Goal: Browse casually: Explore the website without a specific task or goal

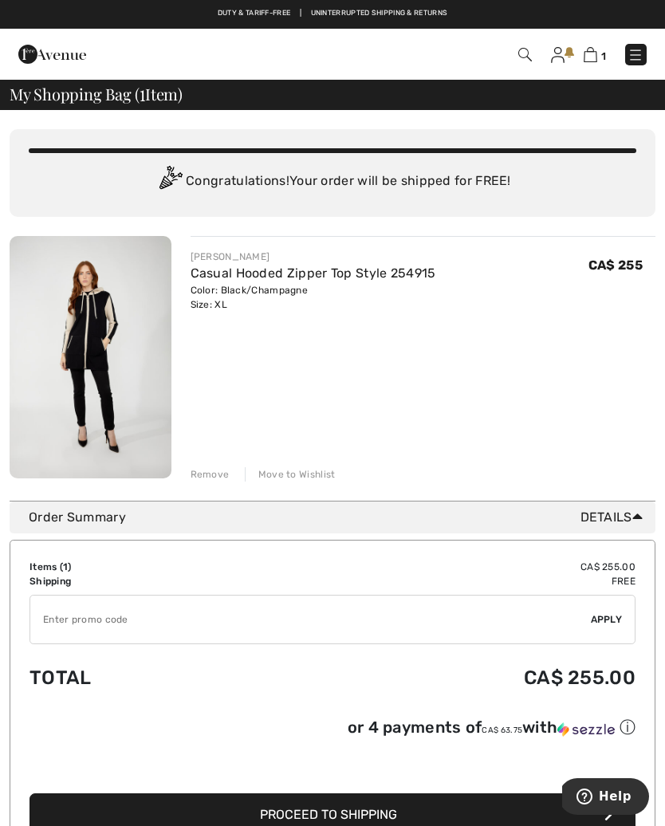
click at [272, 289] on div "Color: Black/Champagne Size: XL" at bounding box center [314, 297] width 246 height 29
click at [111, 374] on img at bounding box center [91, 357] width 162 height 243
click at [377, 280] on link "Casual Hooded Zipper Top Style 254915" at bounding box center [314, 273] width 246 height 15
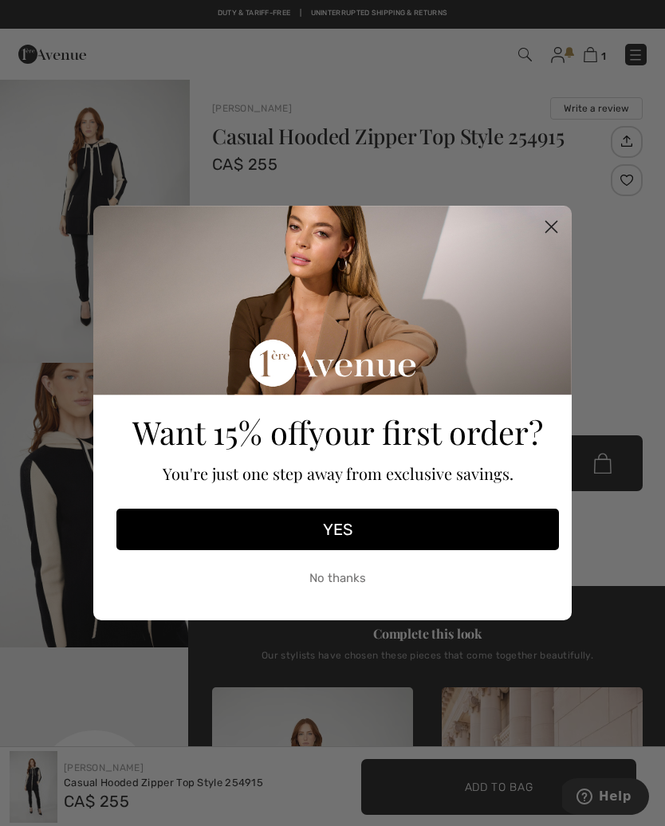
click at [552, 234] on circle "Close dialog" at bounding box center [551, 227] width 26 height 26
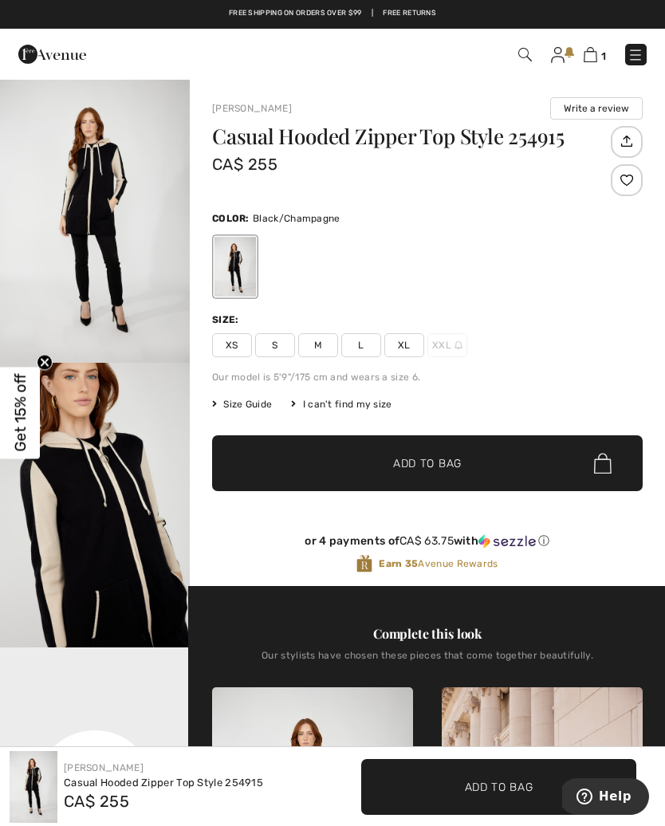
click at [49, 58] on img at bounding box center [52, 54] width 68 height 32
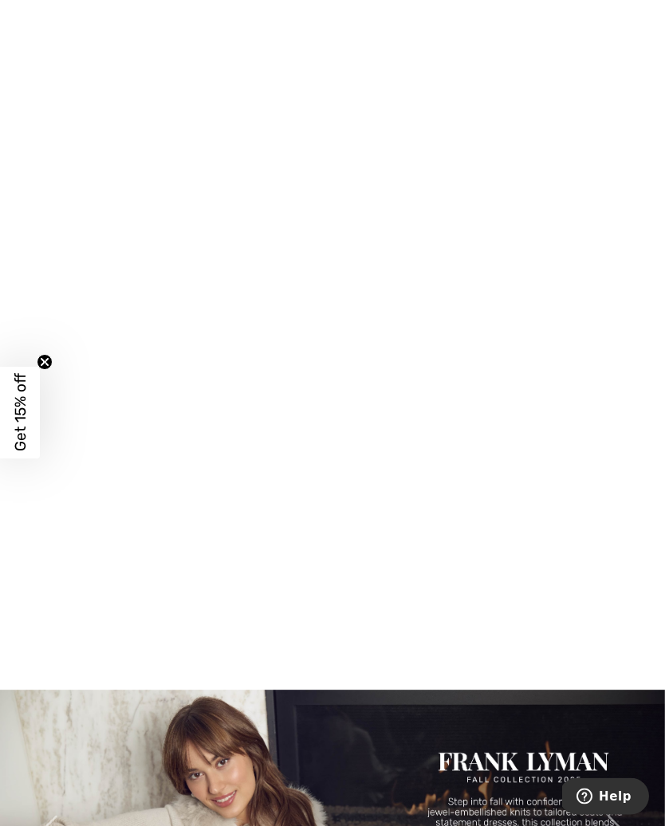
scroll to position [471, 0]
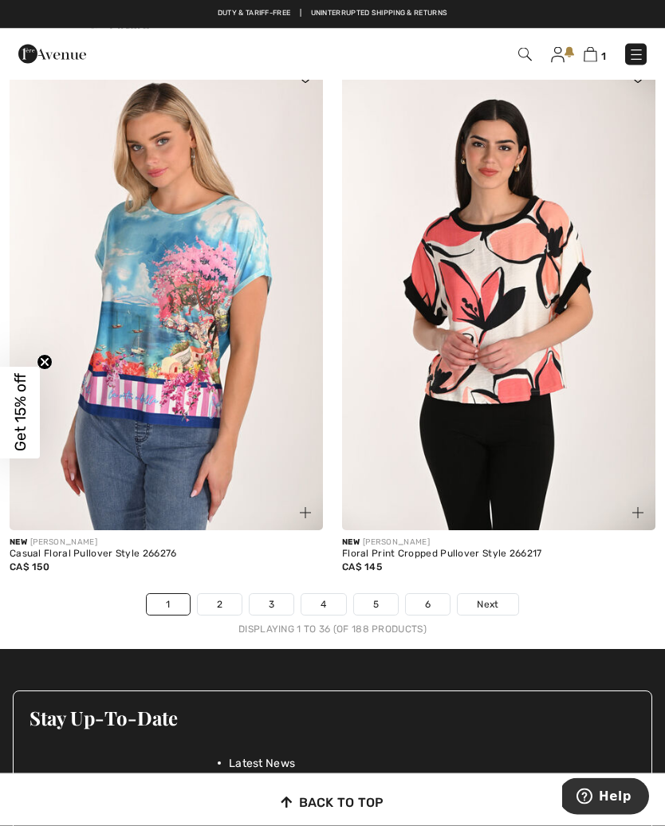
scroll to position [9535, 0]
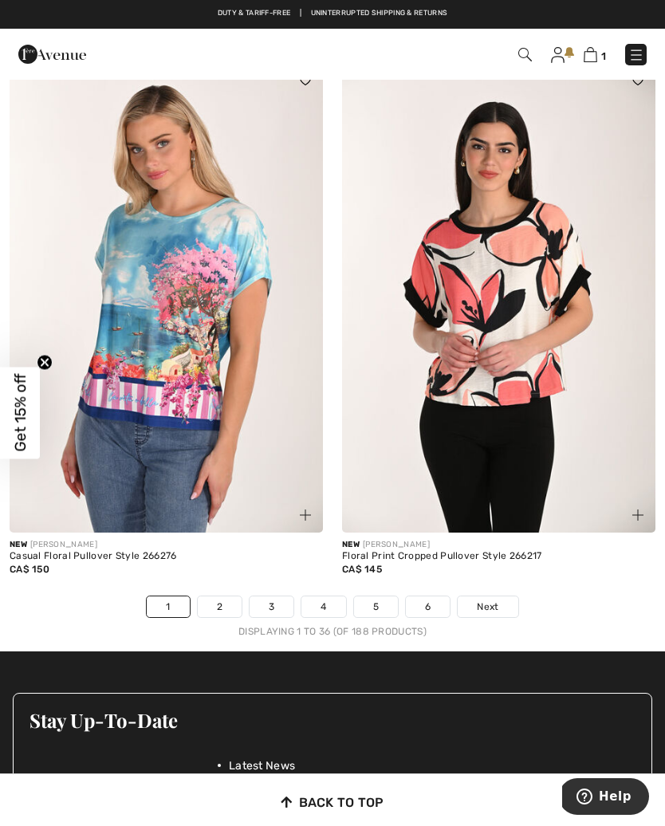
click at [487, 601] on span "Next" at bounding box center [488, 607] width 22 height 14
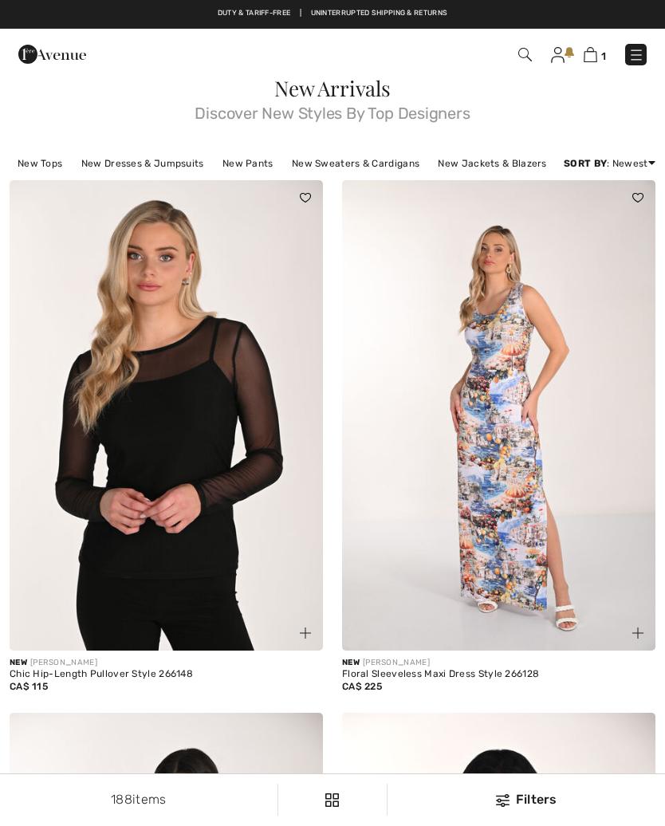
checkbox input "true"
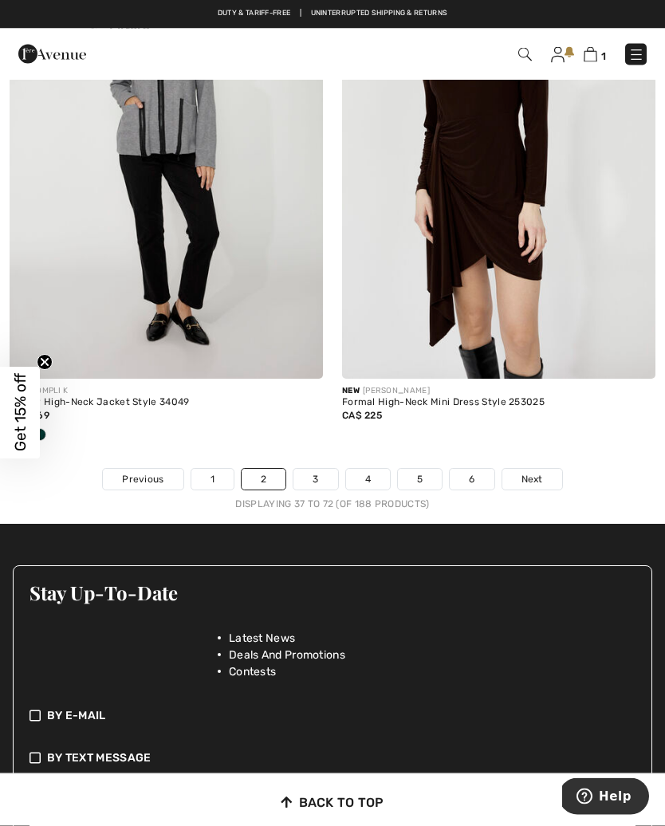
scroll to position [9689, 0]
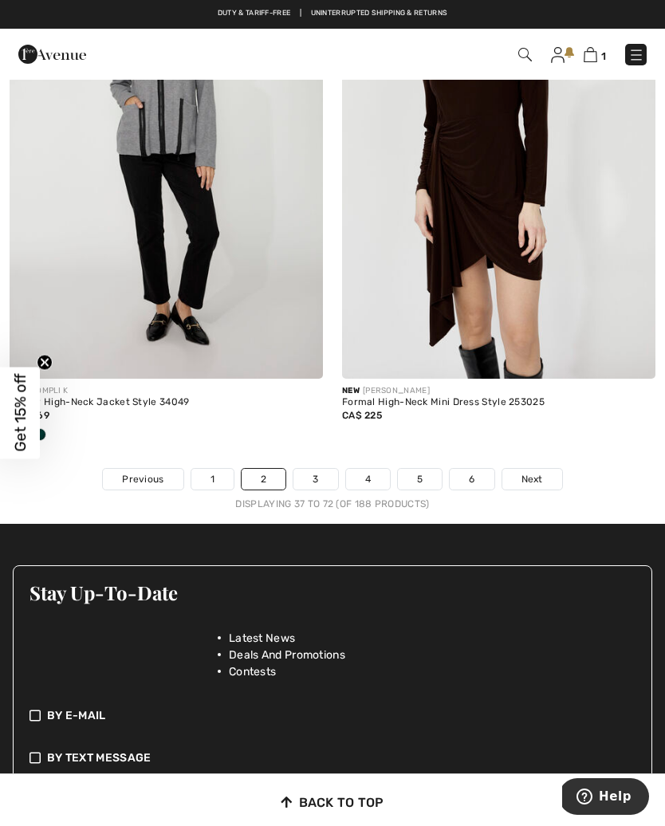
click at [534, 472] on span "Next" at bounding box center [533, 479] width 22 height 14
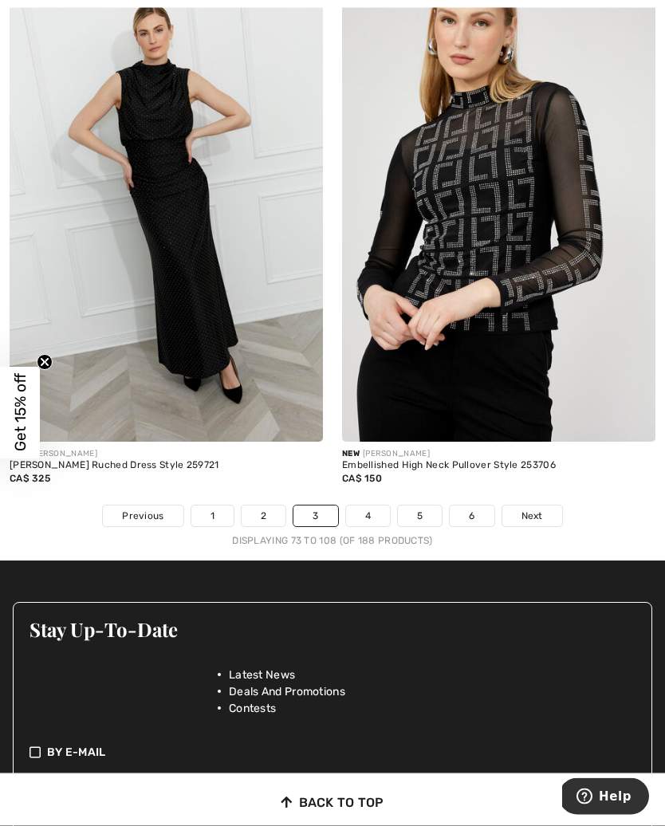
scroll to position [9705, 0]
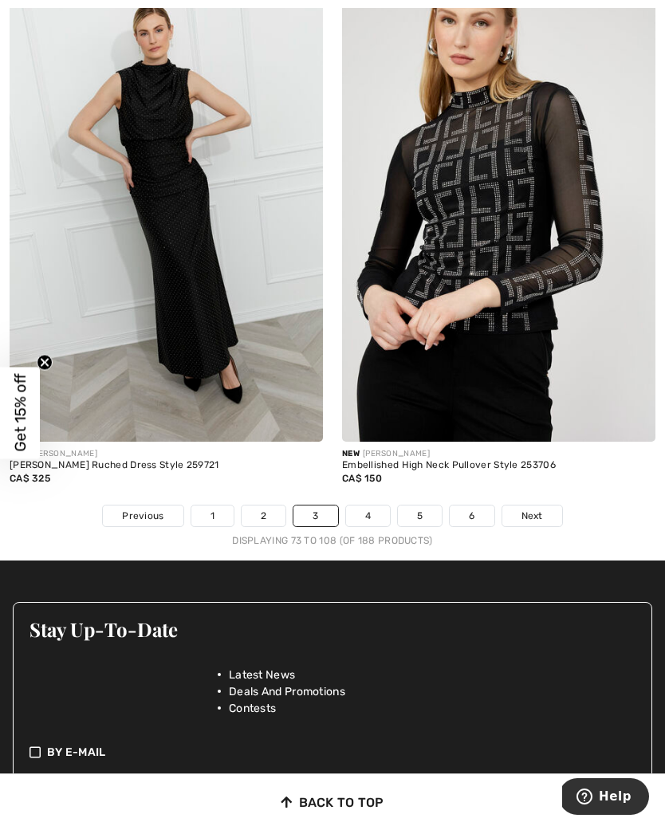
click at [533, 509] on span "Next" at bounding box center [533, 516] width 22 height 14
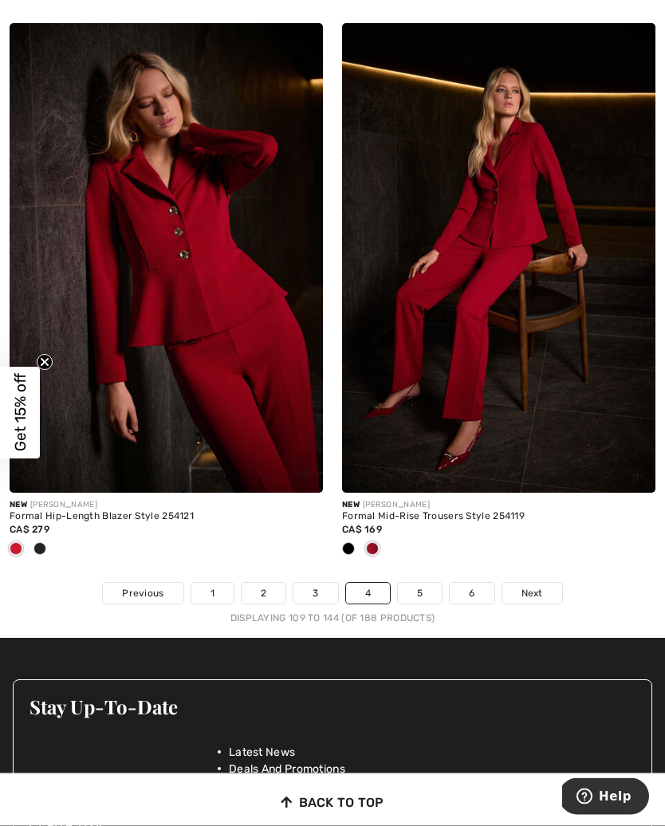
scroll to position [9680, 0]
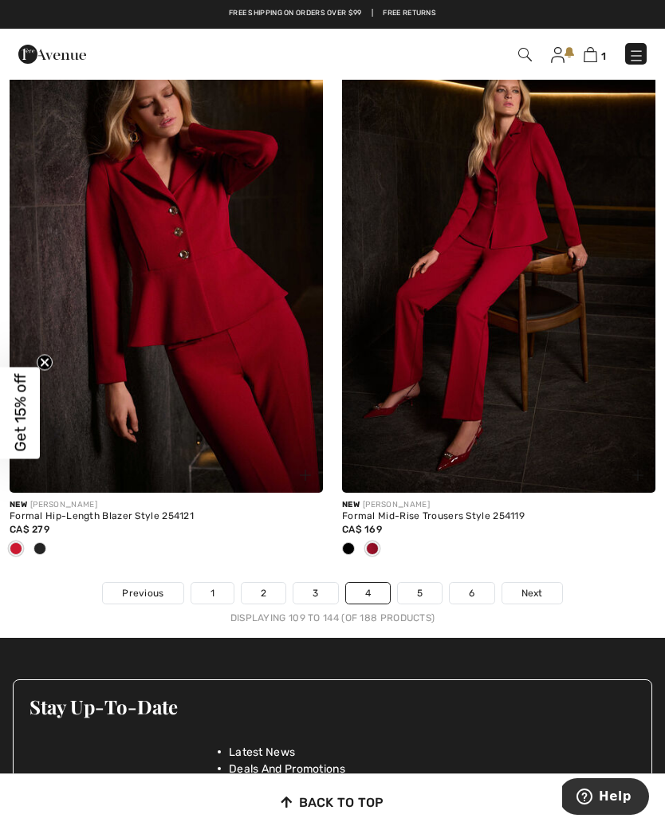
click at [534, 586] on span "Next" at bounding box center [533, 593] width 22 height 14
click at [538, 586] on span "Next" at bounding box center [533, 593] width 22 height 14
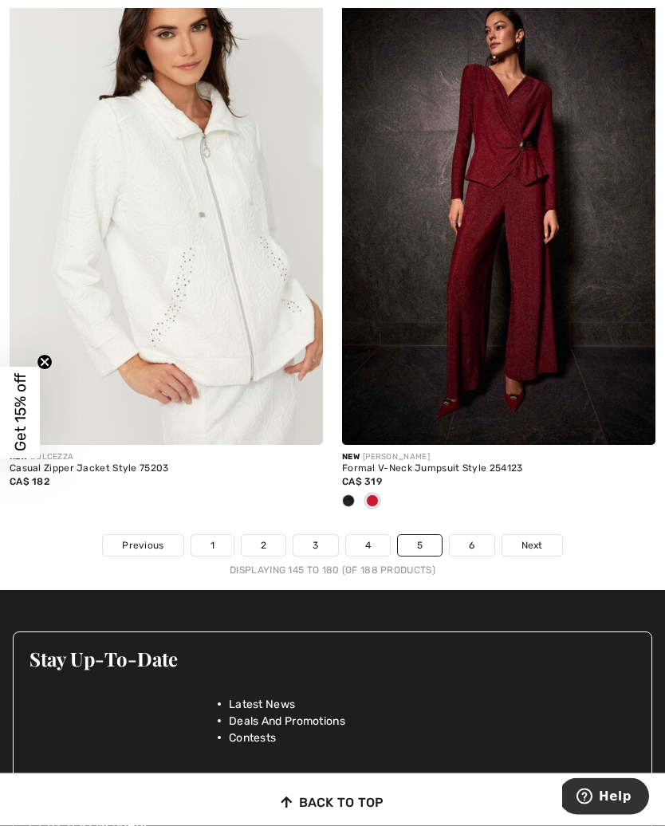
scroll to position [9728, 0]
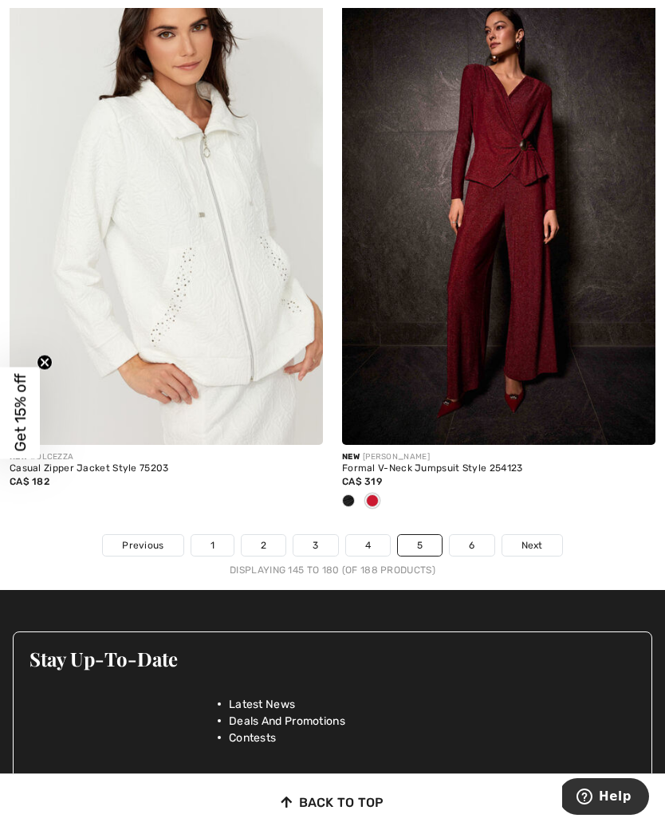
click at [540, 538] on span "Next" at bounding box center [533, 545] width 22 height 14
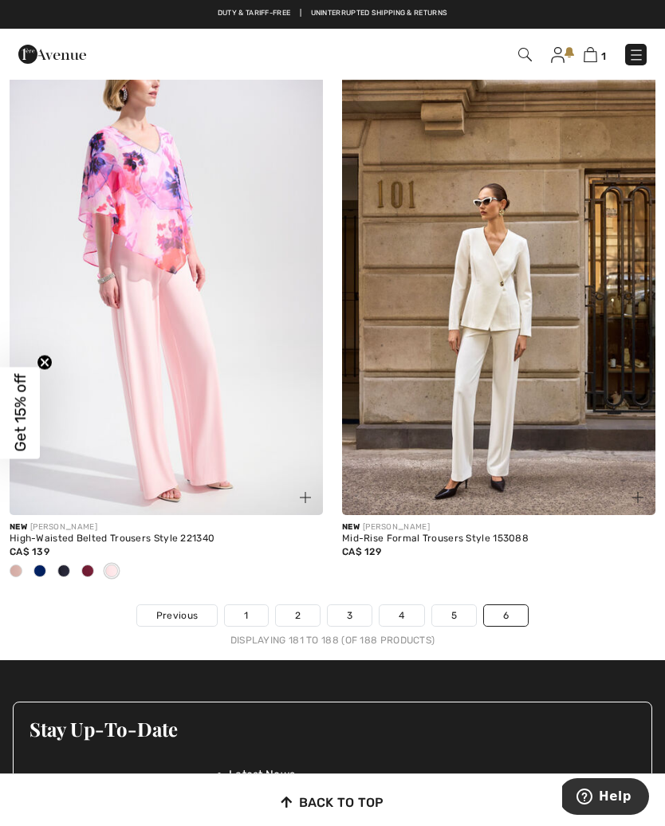
scroll to position [1733, 0]
